Goal: Register for event/course

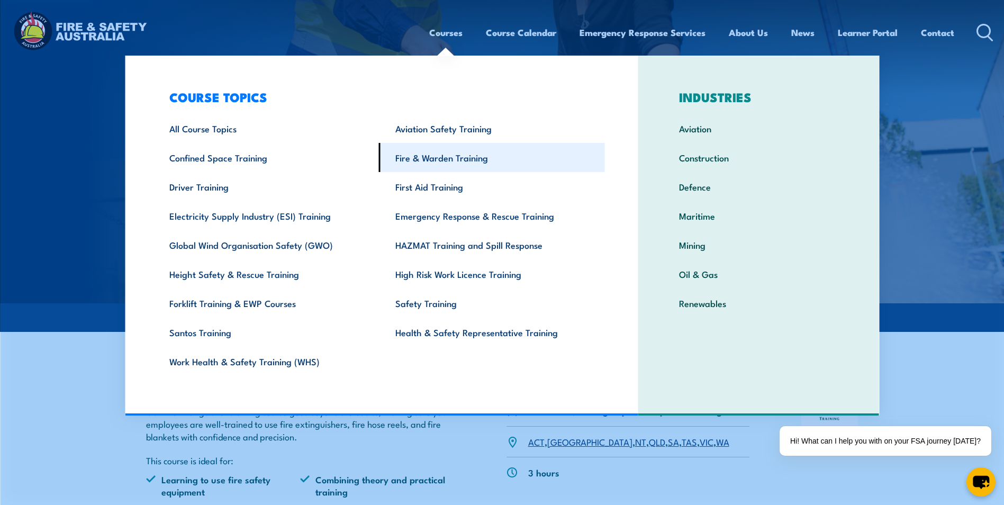
click at [434, 160] on link "Fire & Warden Training" at bounding box center [492, 157] width 226 height 29
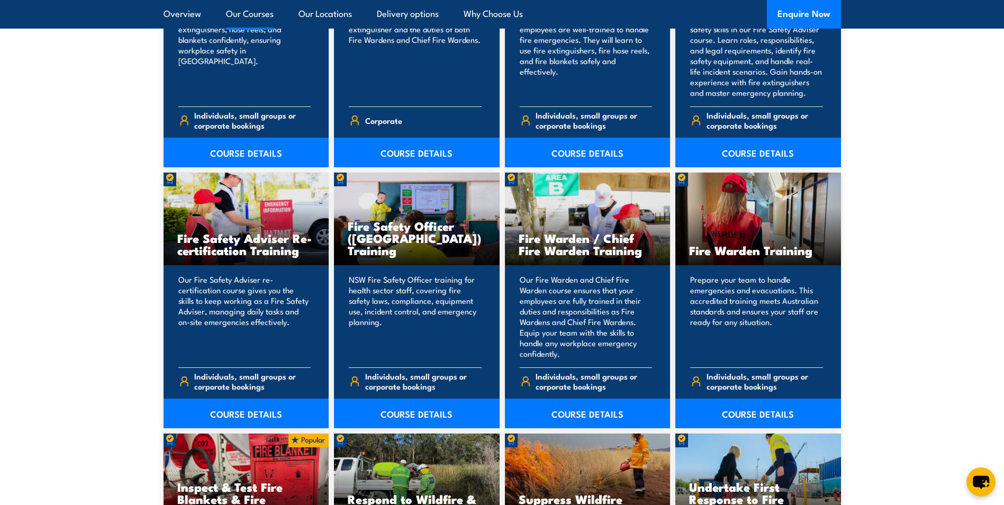
scroll to position [1430, 0]
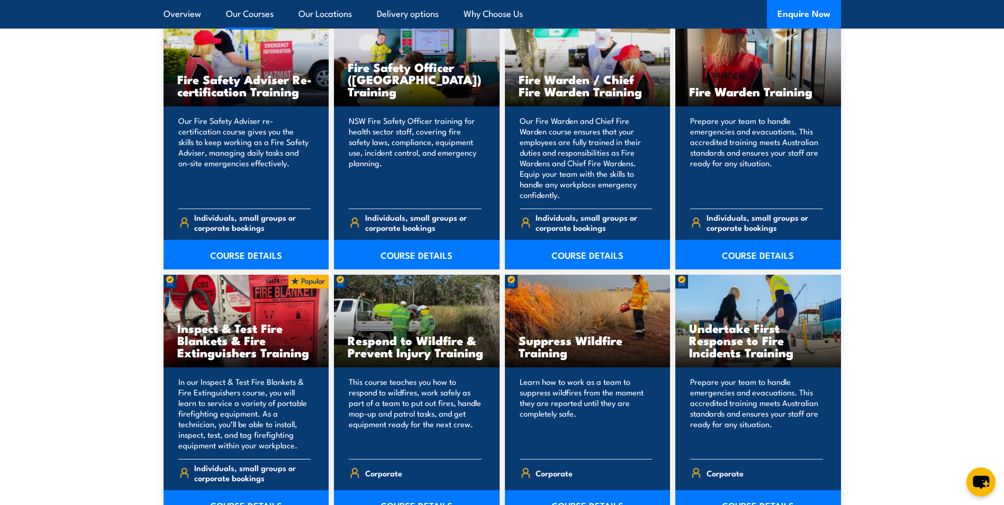
click at [264, 380] on p "In our Inspect & Test Fire Blankets & Fire Extinguishers course, you will learn…" at bounding box center [244, 413] width 133 height 74
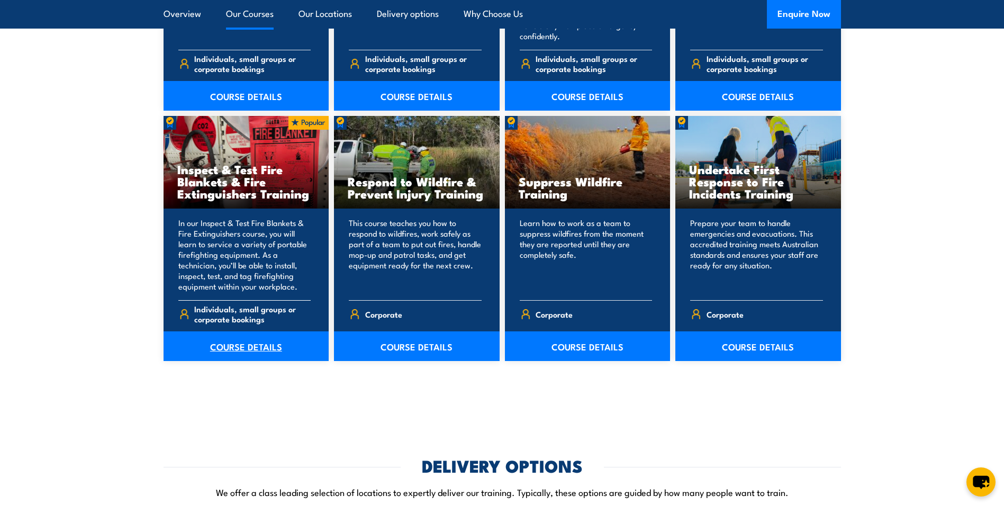
click at [261, 347] on link "COURSE DETAILS" at bounding box center [247, 346] width 166 height 30
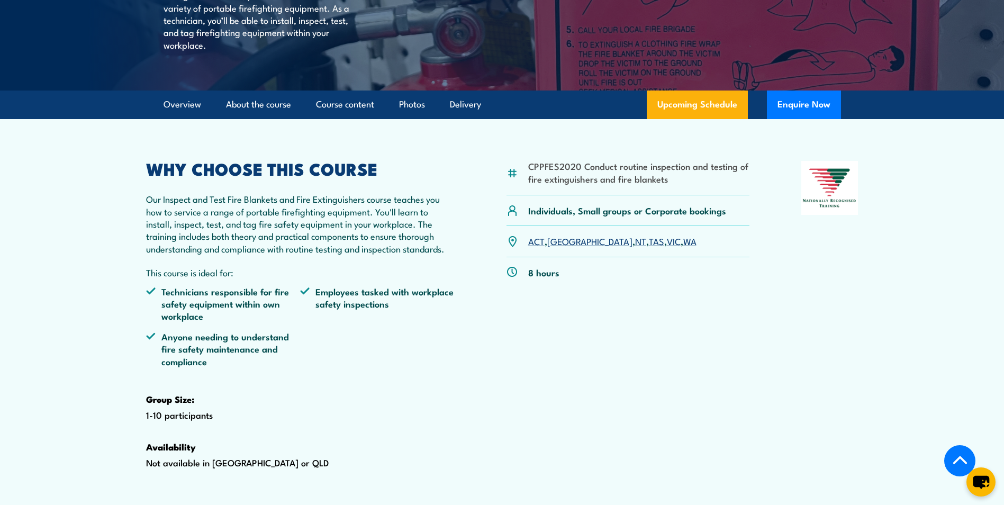
scroll to position [265, 0]
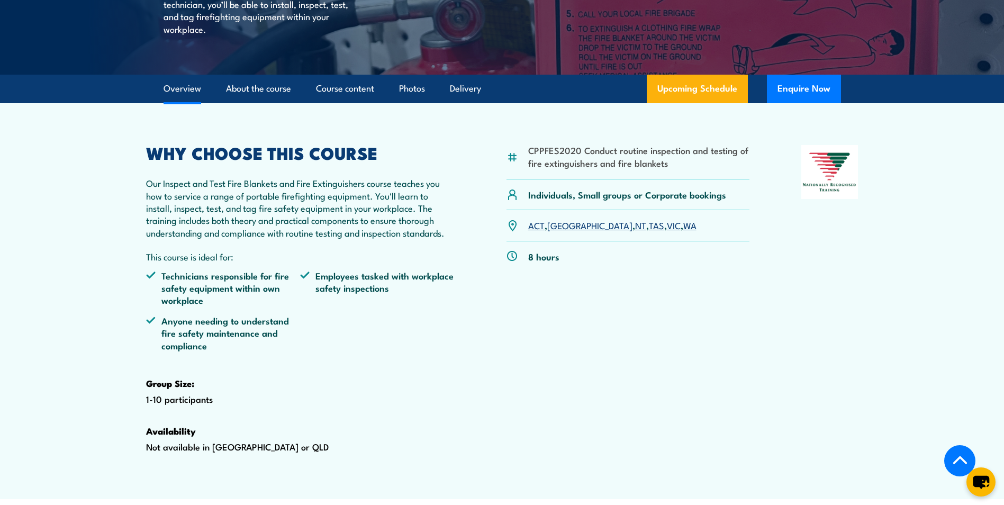
click at [553, 231] on link "[GEOGRAPHIC_DATA]" at bounding box center [589, 225] width 85 height 13
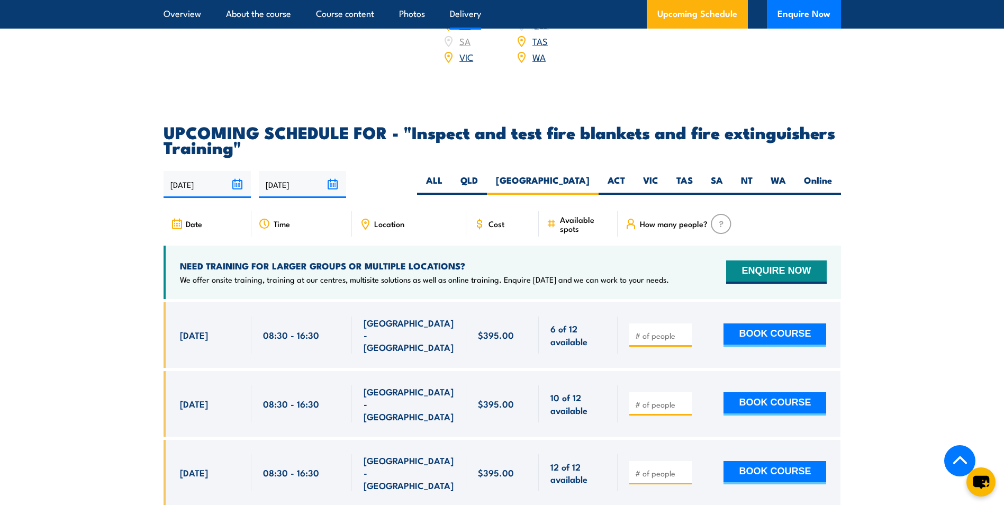
scroll to position [1702, 0]
